Goal: Find contact information

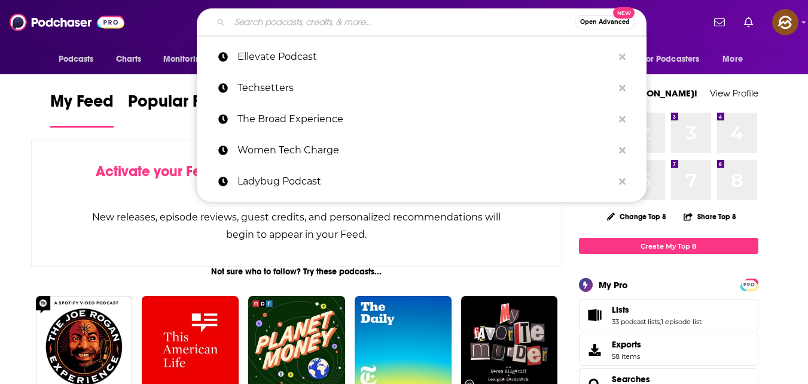
click at [328, 25] on input "Search podcasts, credits, & more..." at bounding box center [402, 22] width 345 height 19
paste input "a16z Podcast"
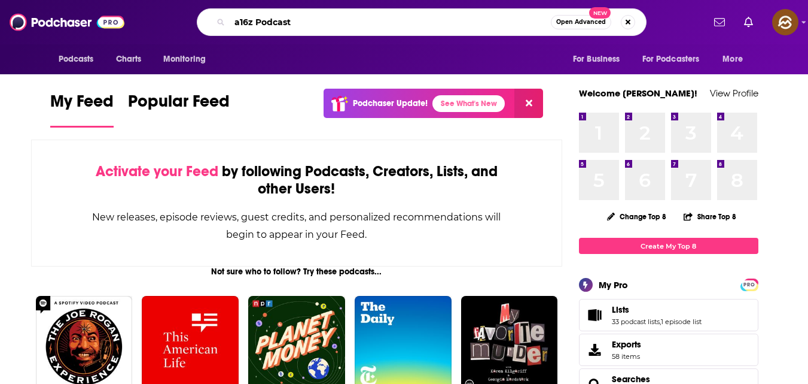
type input "a16z Podcast"
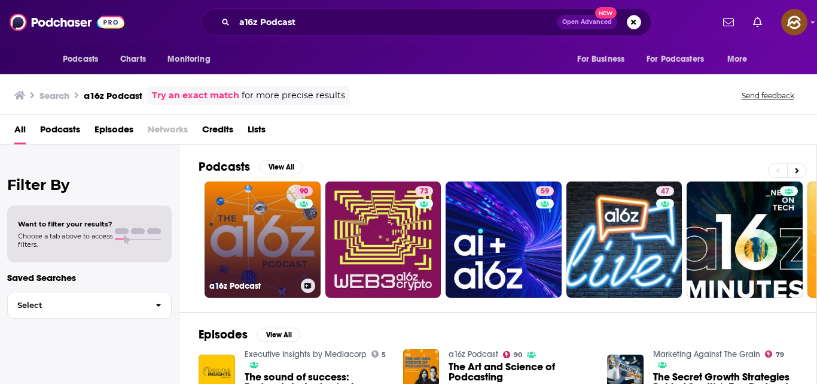
click at [252, 262] on link "90 a16z Podcast" at bounding box center [263, 239] width 116 height 116
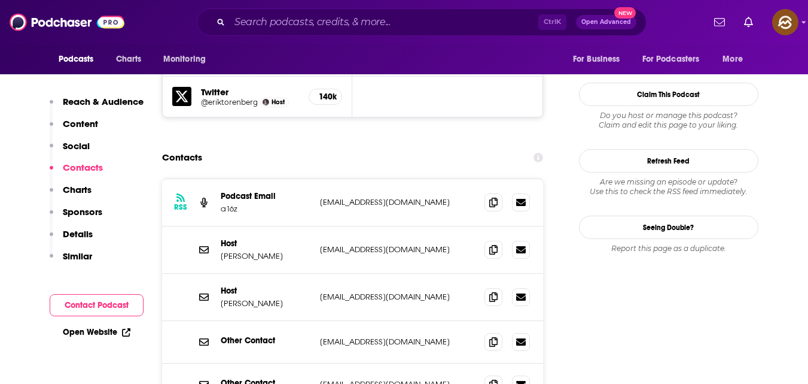
scroll to position [1186, 0]
drag, startPoint x: 221, startPoint y: 230, endPoint x: 284, endPoint y: 230, distance: 62.2
click at [282, 297] on p "[PERSON_NAME]" at bounding box center [266, 302] width 90 height 10
copy p "[PERSON_NAME]"
click at [224, 250] on p "[PERSON_NAME]" at bounding box center [266, 255] width 90 height 10
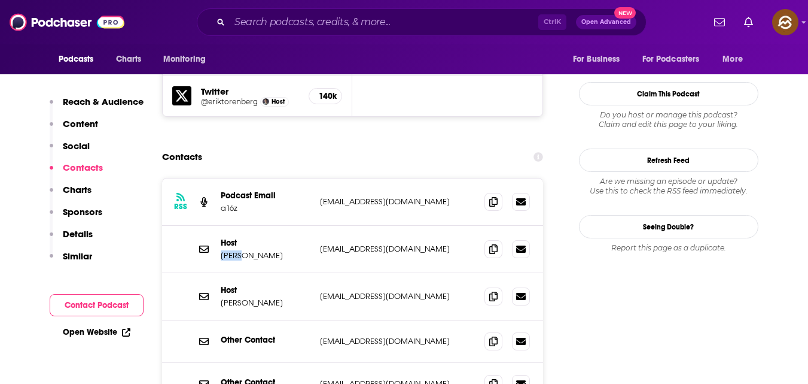
click at [224, 250] on p "[PERSON_NAME]" at bounding box center [266, 255] width 90 height 10
copy p "[PERSON_NAME]"
click at [491, 196] on icon at bounding box center [494, 201] width 8 height 10
click at [490, 239] on span at bounding box center [494, 248] width 18 height 18
click at [492, 291] on icon at bounding box center [494, 296] width 8 height 10
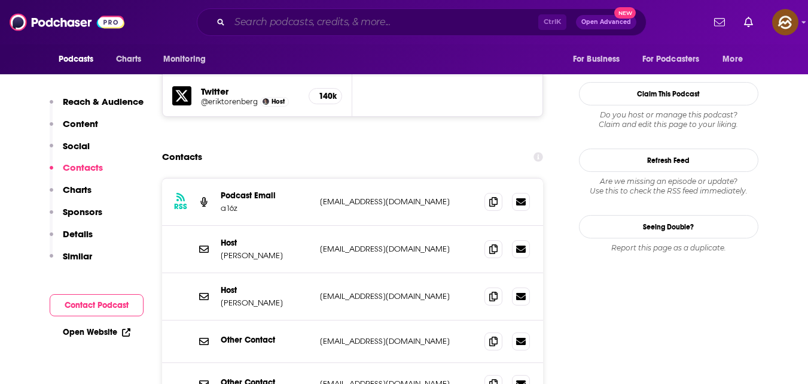
click at [366, 23] on input "Search podcasts, credits, & more..." at bounding box center [384, 22] width 309 height 19
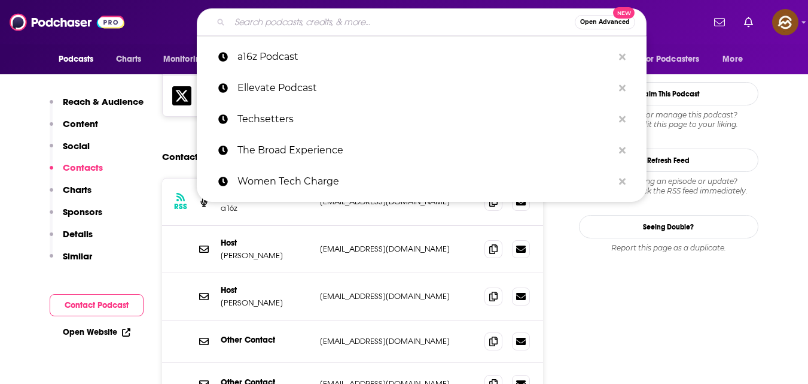
paste input "The GTM Now Podcast"
type input "The GTM Now Podcast"
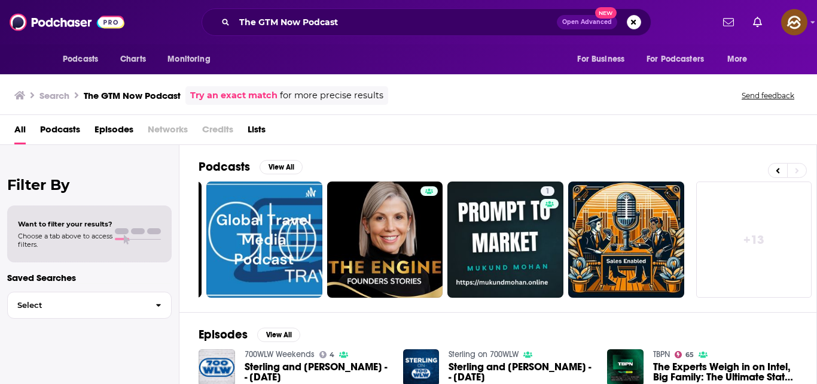
click at [251, 96] on link "Try an exact match" at bounding box center [233, 96] width 87 height 14
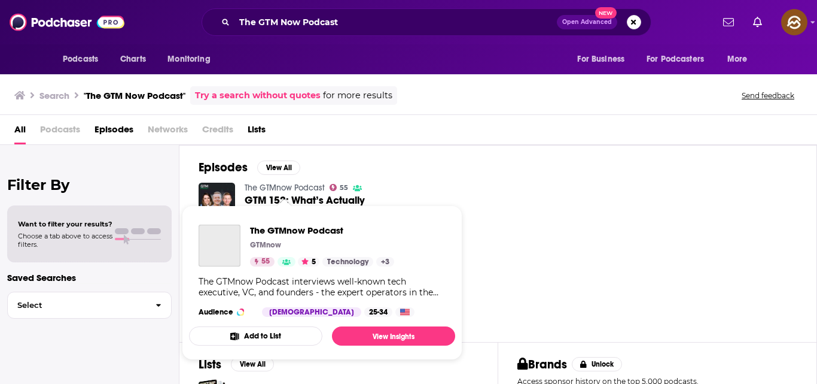
click at [292, 184] on link "The GTMnow Podcast" at bounding box center [285, 188] width 80 height 10
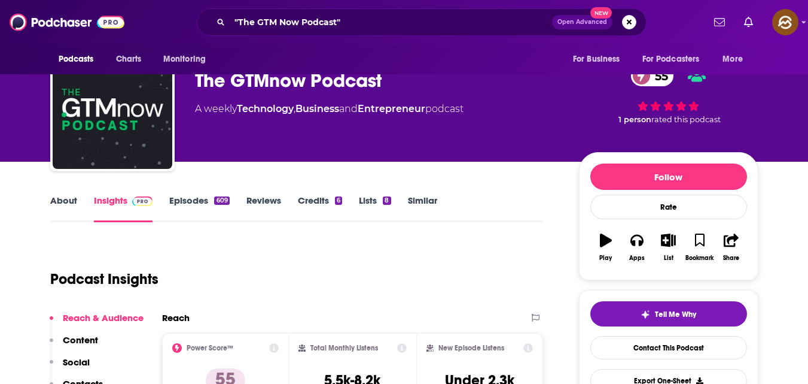
scroll to position [39, 0]
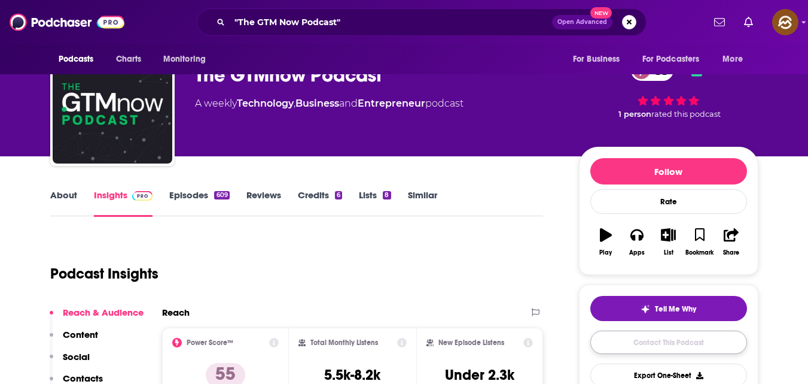
click at [662, 332] on link "Contact This Podcast" at bounding box center [669, 341] width 157 height 23
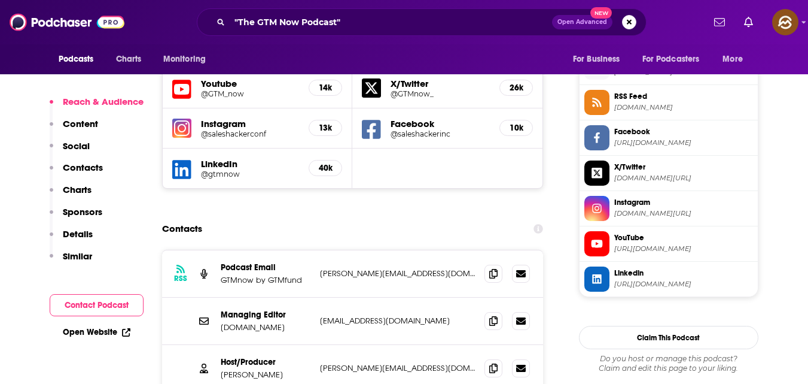
scroll to position [1075, 0]
click at [495, 269] on icon at bounding box center [494, 274] width 8 height 10
click at [494, 316] on icon at bounding box center [494, 321] width 8 height 10
click at [495, 363] on icon at bounding box center [494, 368] width 8 height 10
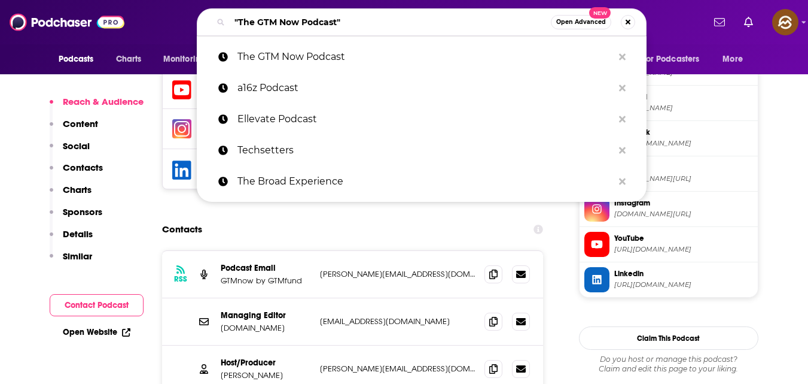
click at [336, 19] on input ""The GTM Now Podcast"" at bounding box center [390, 22] width 321 height 19
